Goal: Check status: Check status

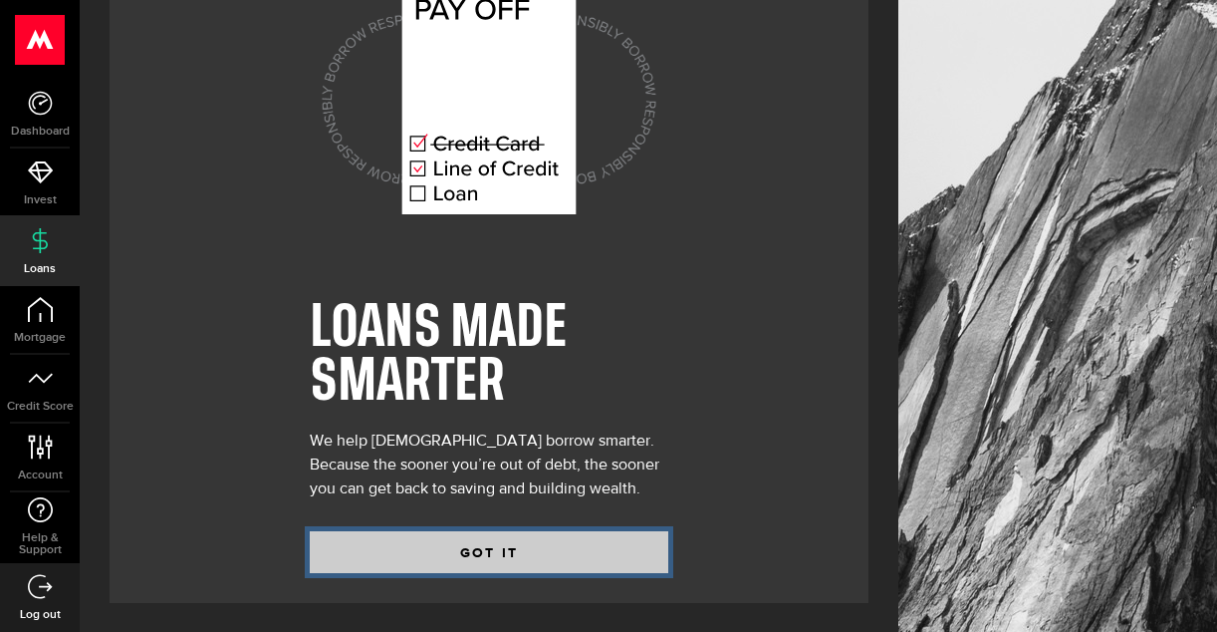
click at [442, 539] on button "GOT IT" at bounding box center [489, 552] width 359 height 42
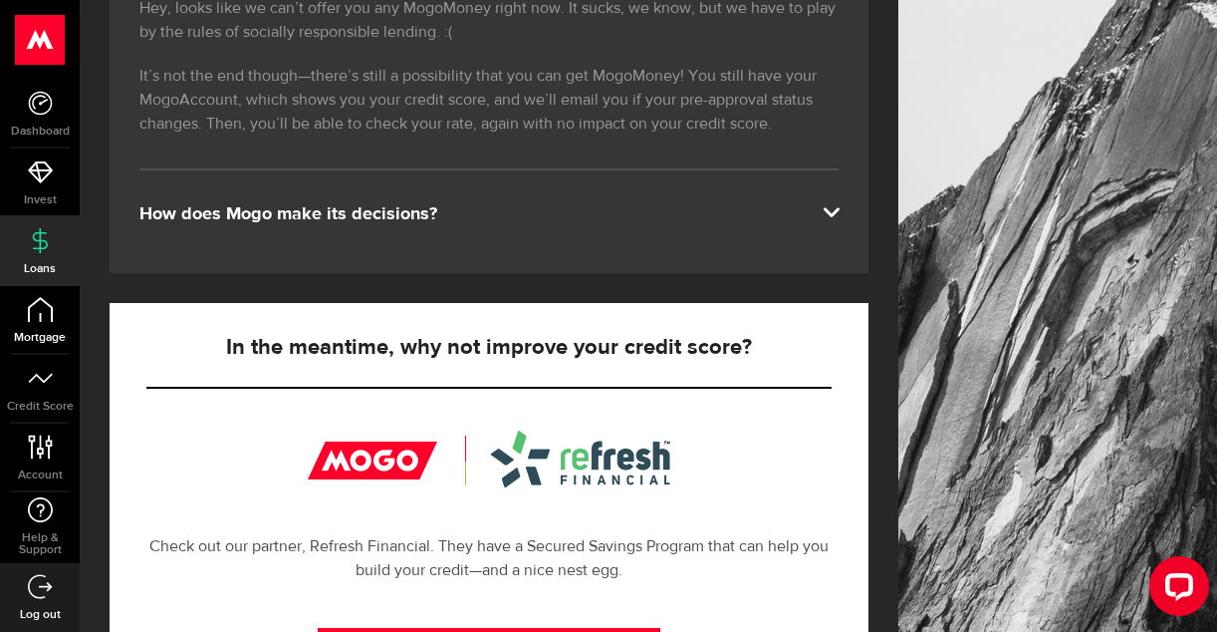
scroll to position [390, 0]
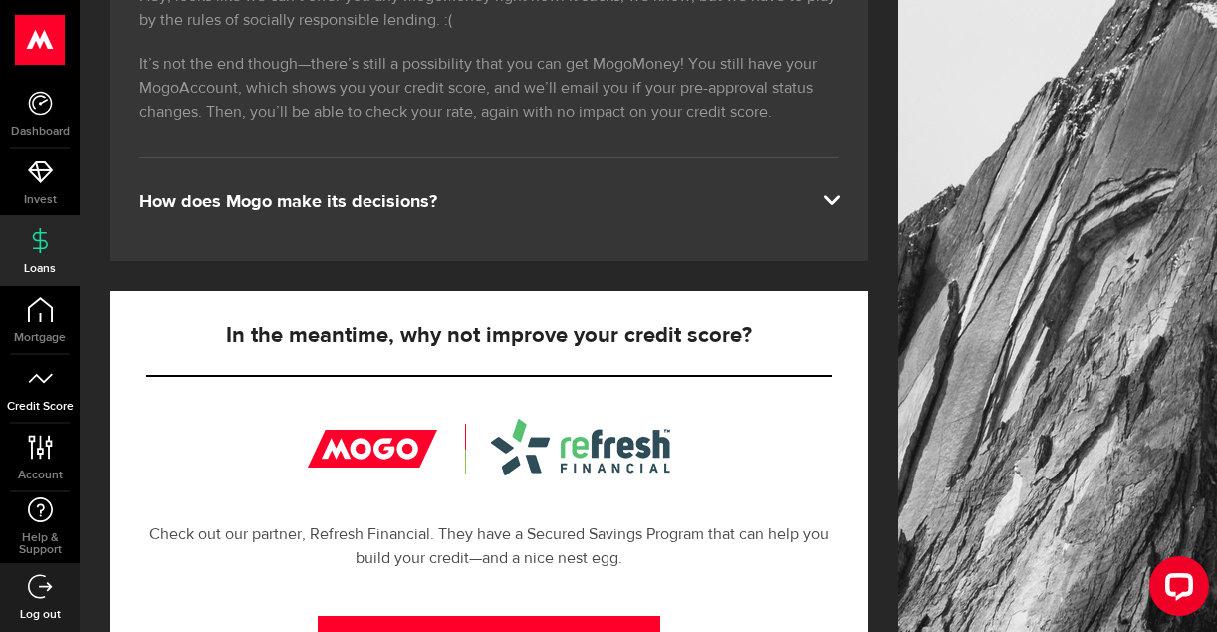
click at [52, 401] on span "Credit Score" at bounding box center [40, 406] width 80 height 12
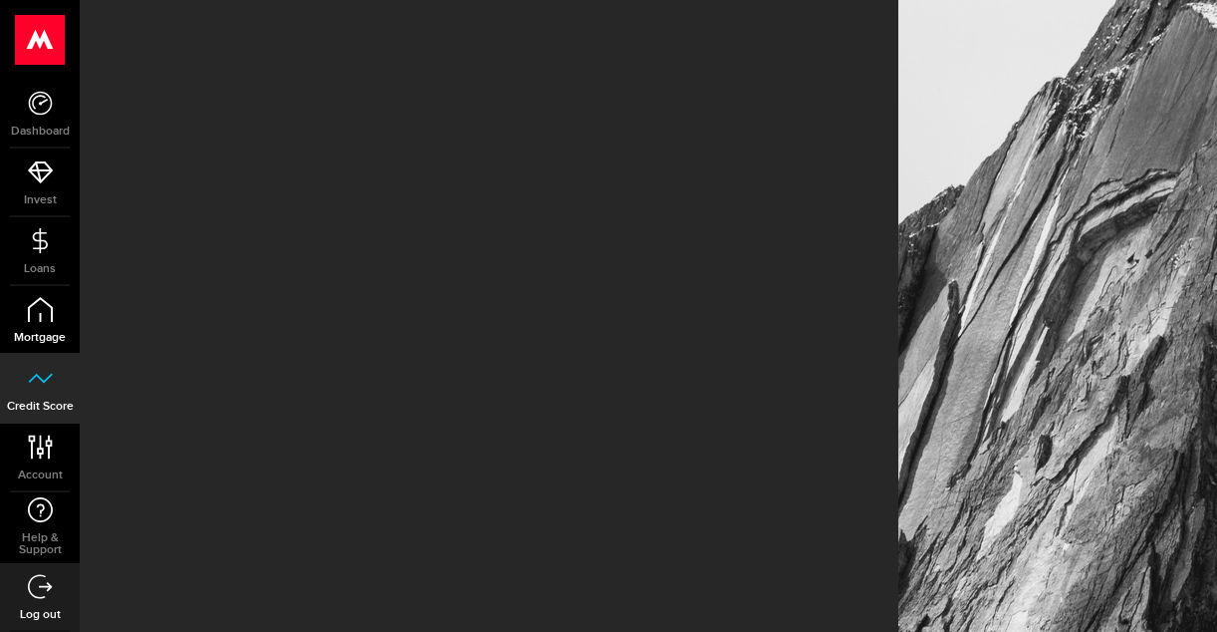
click at [67, 319] on link "Mortgage" at bounding box center [40, 320] width 80 height 68
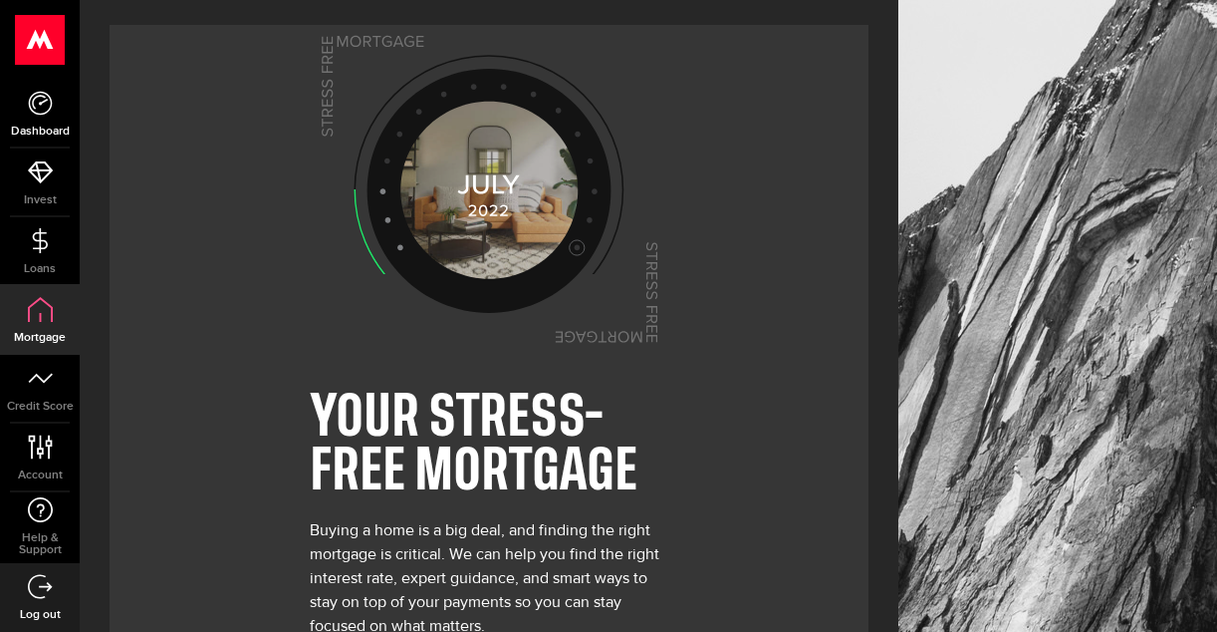
click at [47, 111] on use at bounding box center [40, 103] width 24 height 24
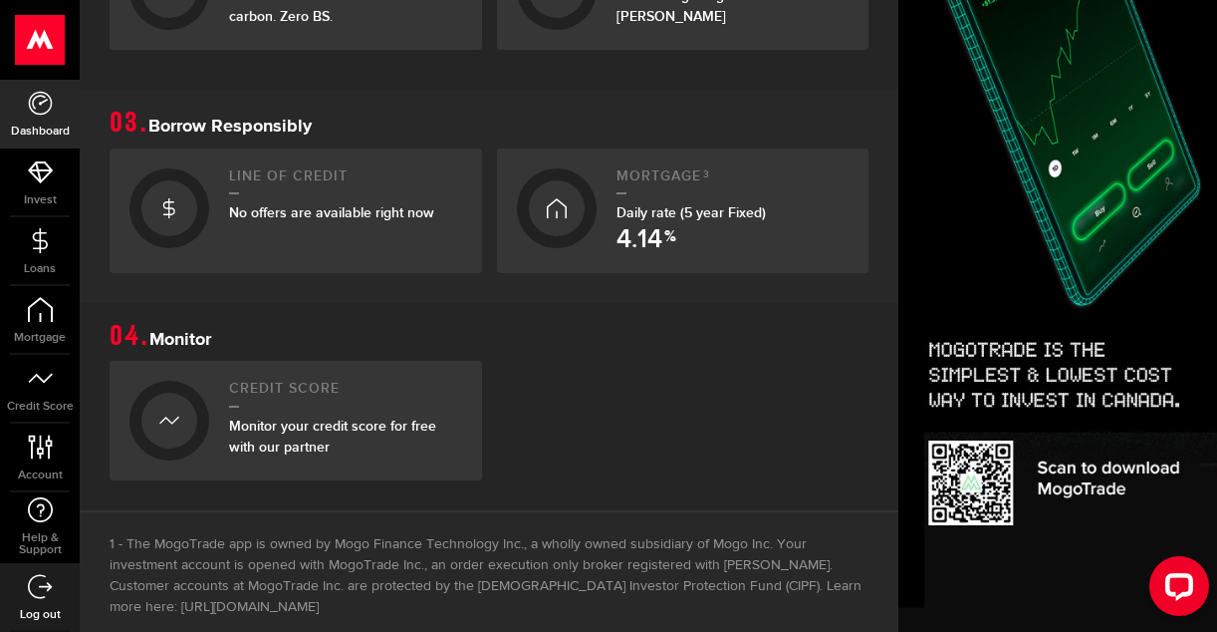
scroll to position [958, 0]
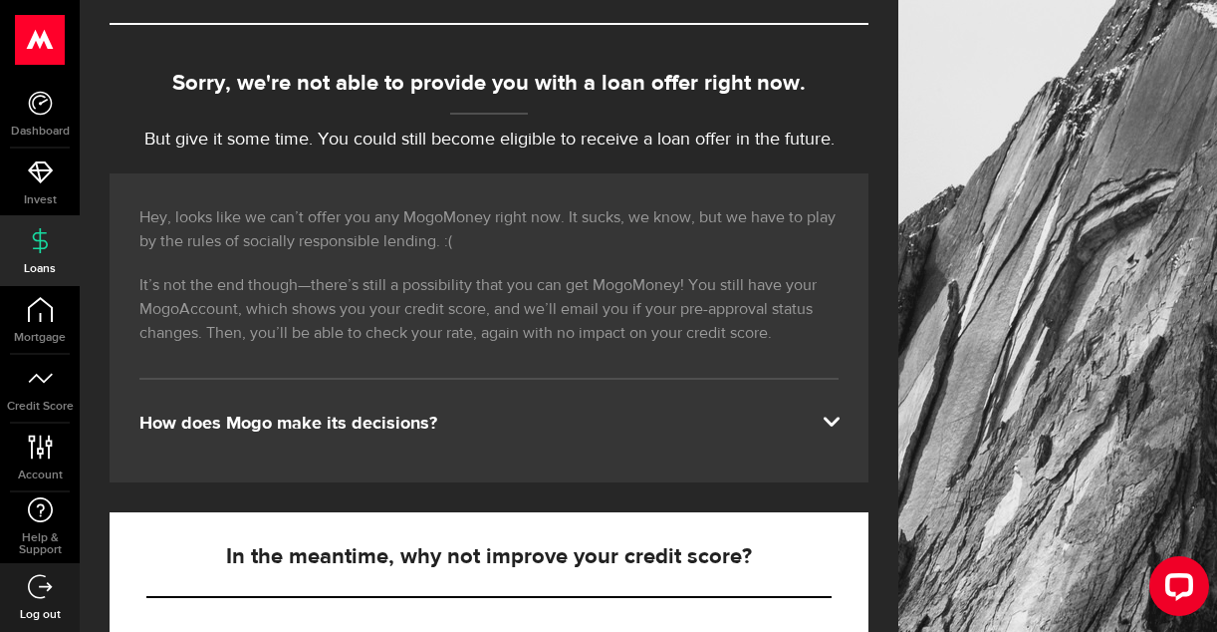
click at [297, 265] on div "Hey, looks like we can’t offer you any MogoMoney right now. It sucks, we know, …" at bounding box center [489, 327] width 759 height 309
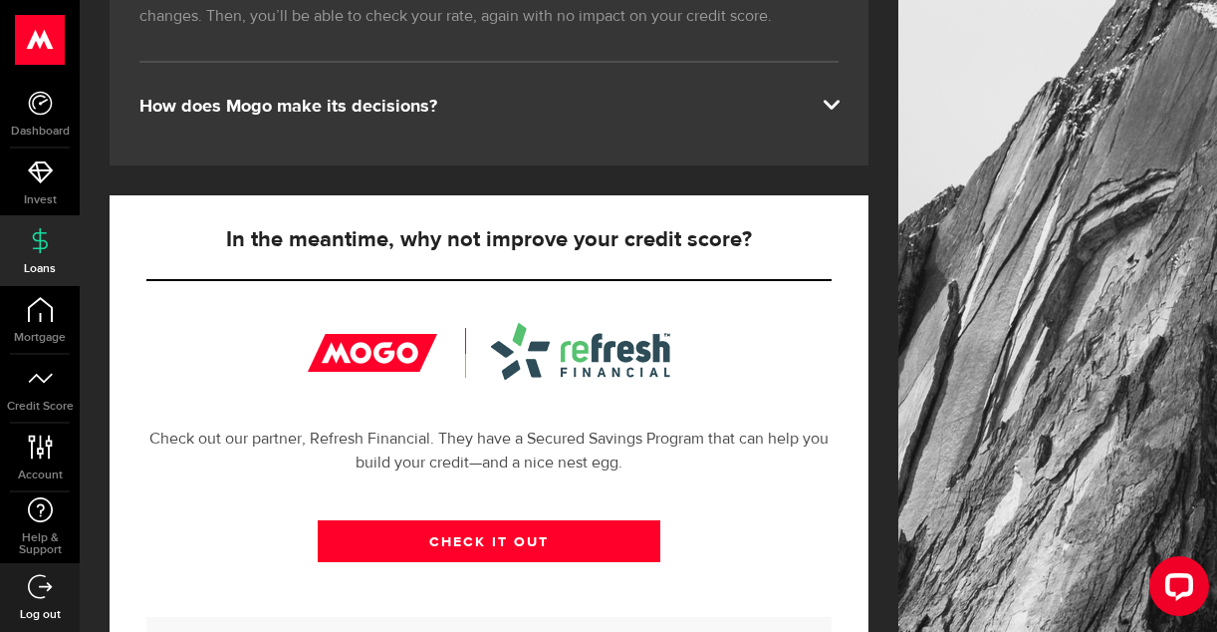
scroll to position [532, 0]
